Goal: Task Accomplishment & Management: Use online tool/utility

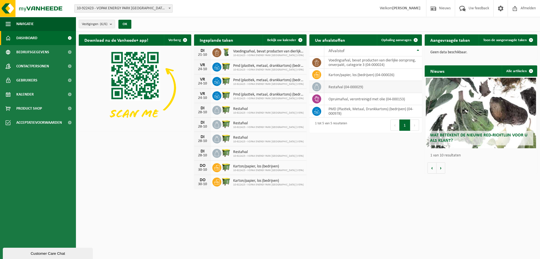
click at [382, 85] on td "restafval (04-000029)" at bounding box center [373, 87] width 98 height 12
click at [341, 86] on td "restafval (04-000029)" at bounding box center [373, 87] width 98 height 12
click at [339, 74] on td "karton/papier, los (bedrijven) (04-000026)" at bounding box center [373, 75] width 98 height 12
click at [390, 39] on span "Ophaling aanvragen" at bounding box center [396, 40] width 30 height 4
click at [339, 64] on td "voedingsafval, bevat producten van dierlijke oorsprong, onverpakt, categorie 3 …" at bounding box center [373, 62] width 98 height 12
